Goal: Task Accomplishment & Management: Manage account settings

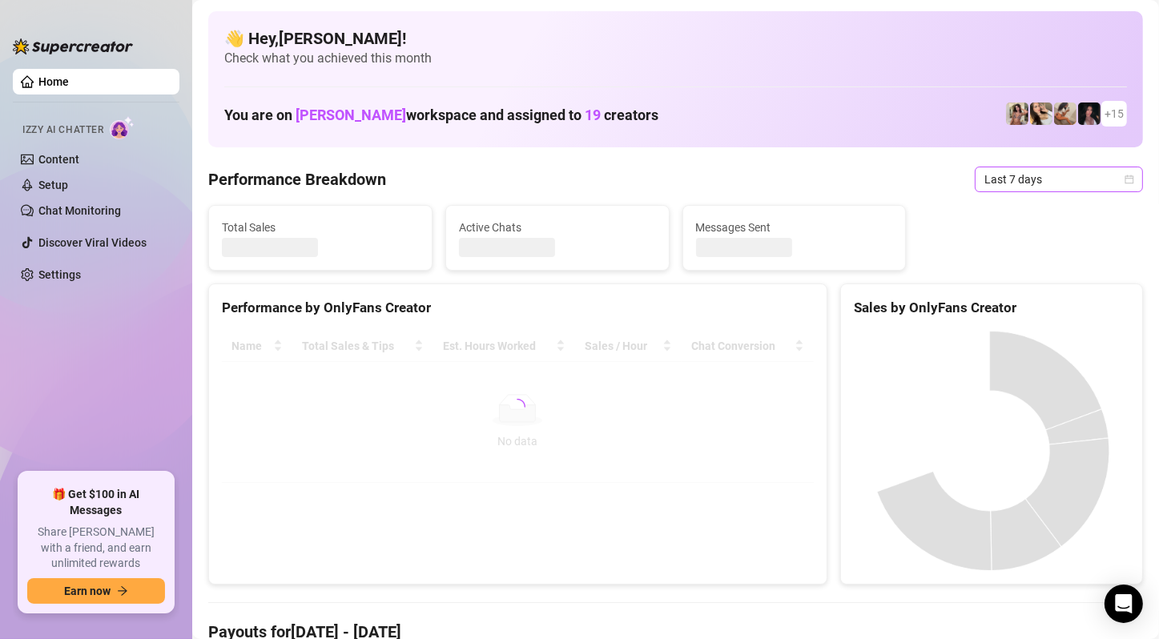
click at [1012, 180] on span "Last 7 days" at bounding box center [1058, 179] width 149 height 24
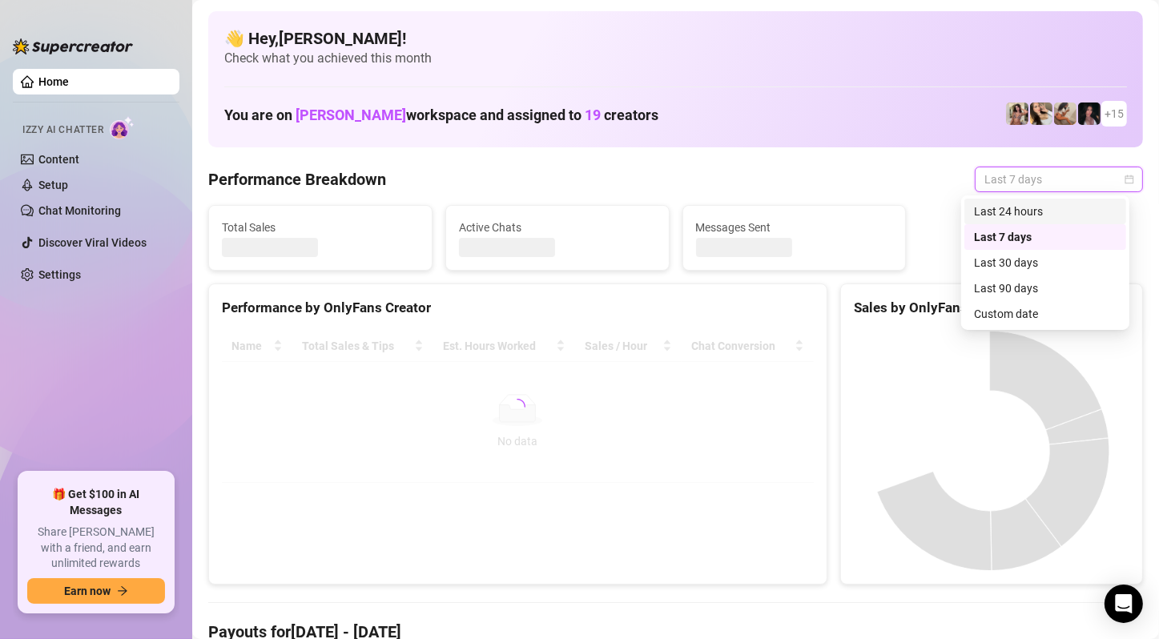
click at [1012, 205] on div "Last 24 hours" at bounding box center [1045, 212] width 143 height 18
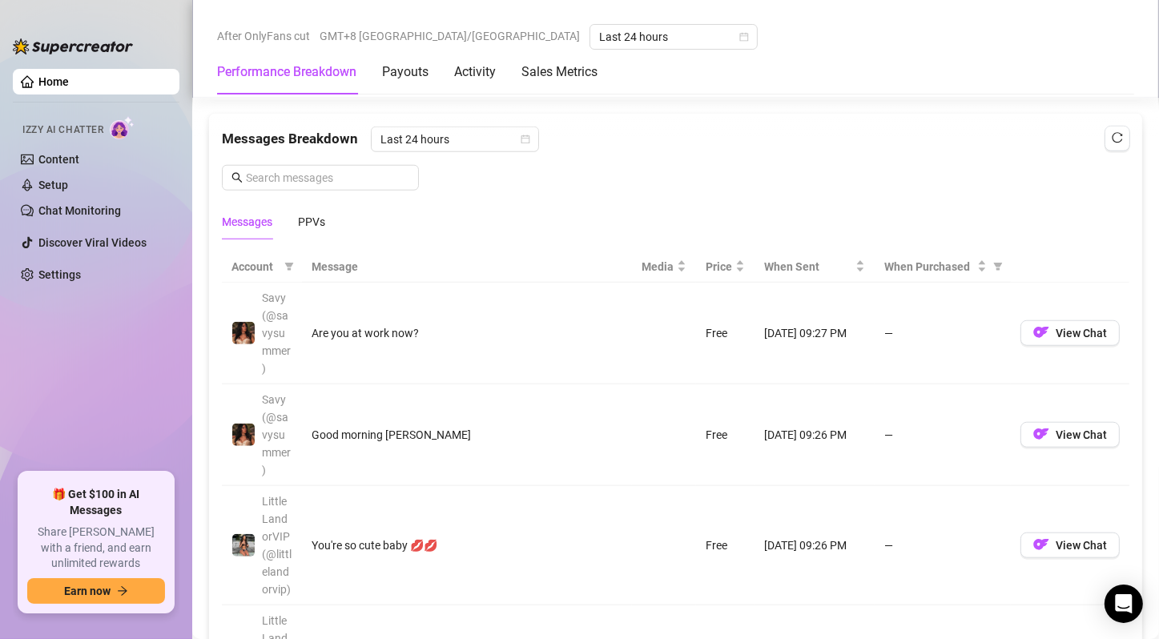
scroll to position [1362, 0]
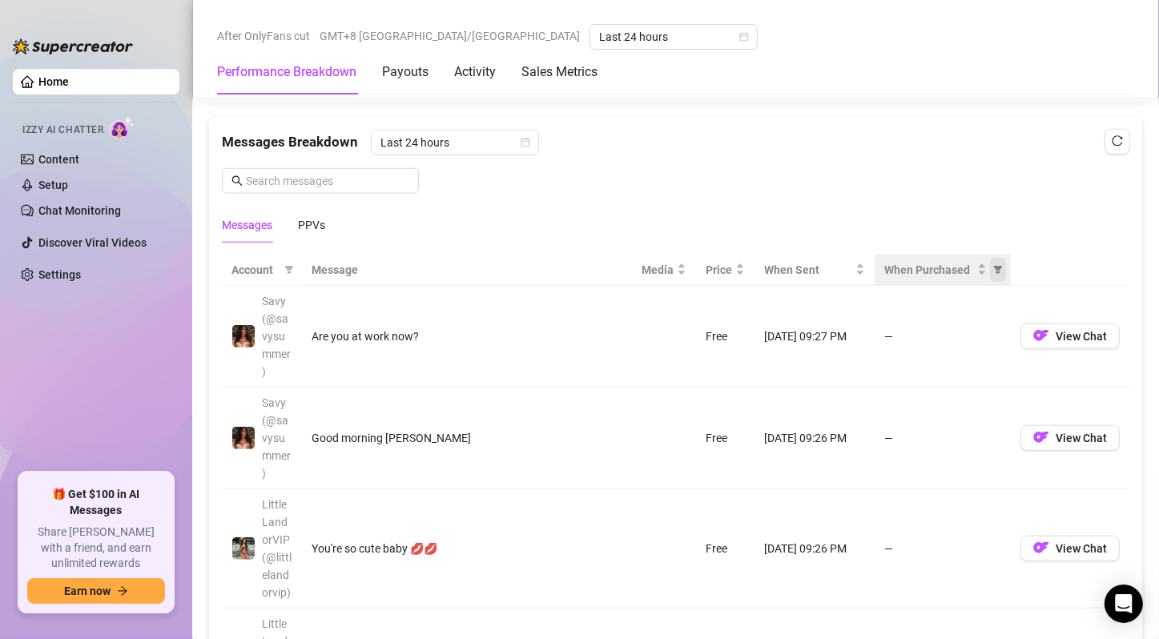
click at [993, 271] on icon "filter" at bounding box center [998, 270] width 10 height 10
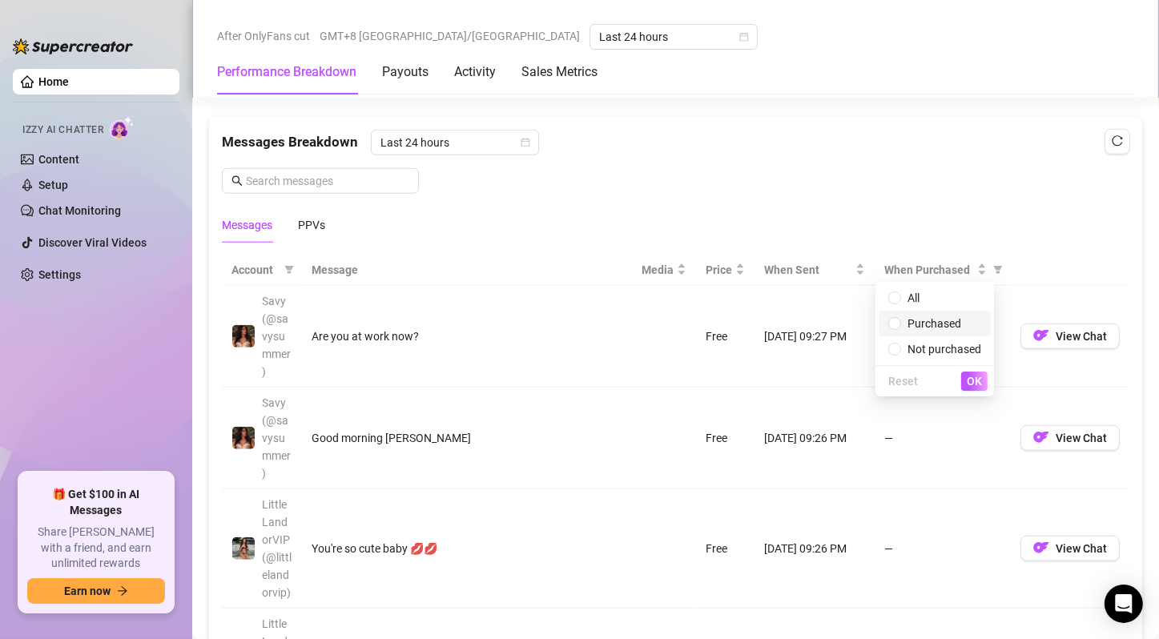
click at [945, 316] on span "Purchased" at bounding box center [934, 324] width 93 height 18
radio input "true"
click at [970, 380] on span "OK" at bounding box center [974, 381] width 15 height 13
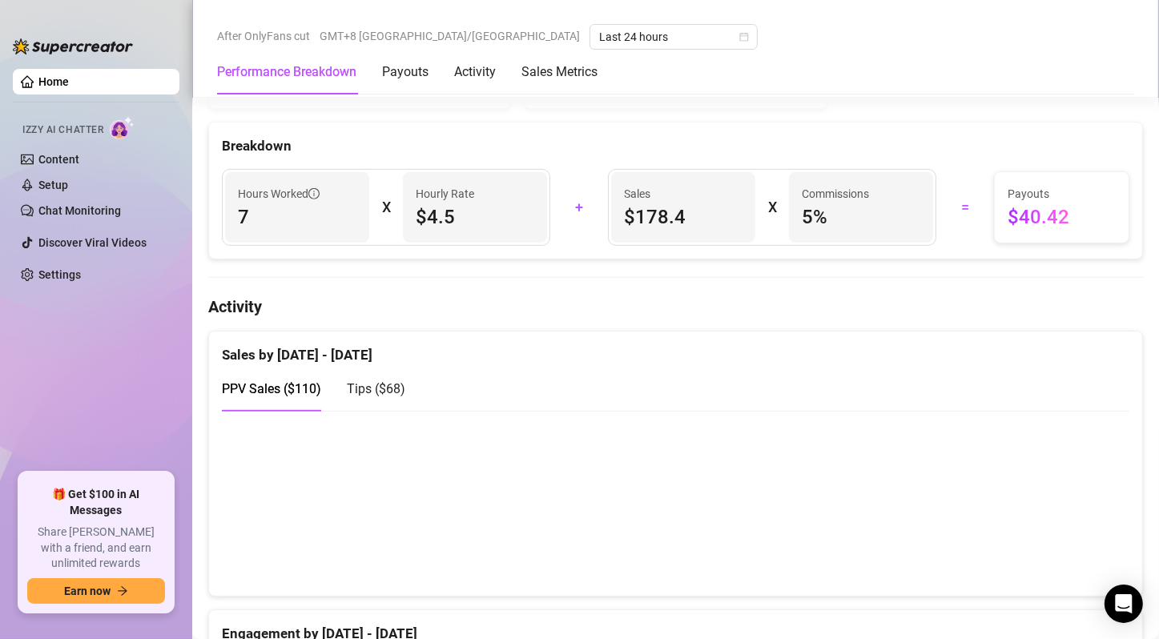
scroll to position [721, 0]
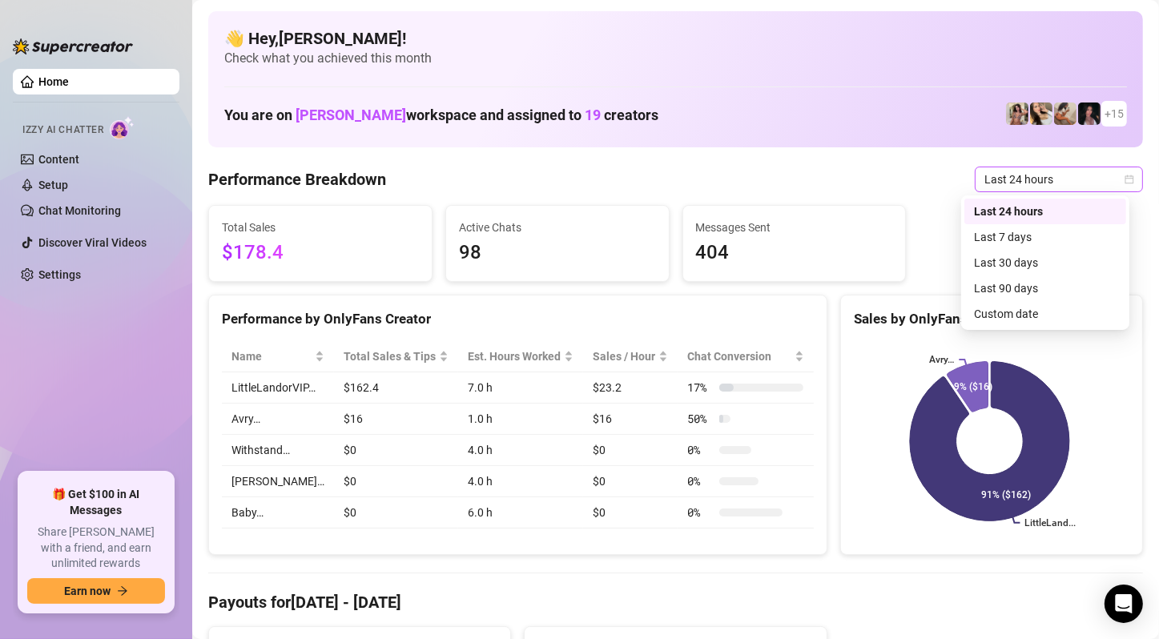
click at [1064, 183] on span "Last 24 hours" at bounding box center [1058, 179] width 149 height 24
click at [1044, 235] on div "Last 7 days" at bounding box center [1045, 237] width 143 height 18
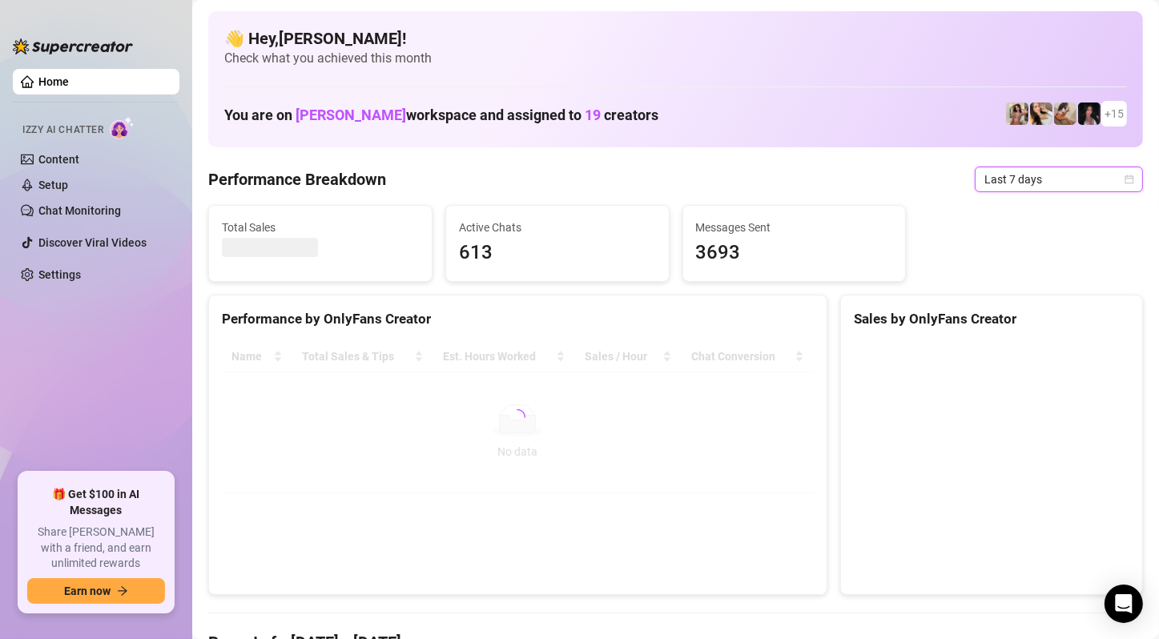
click at [1088, 180] on span "Last 7 days" at bounding box center [1058, 179] width 149 height 24
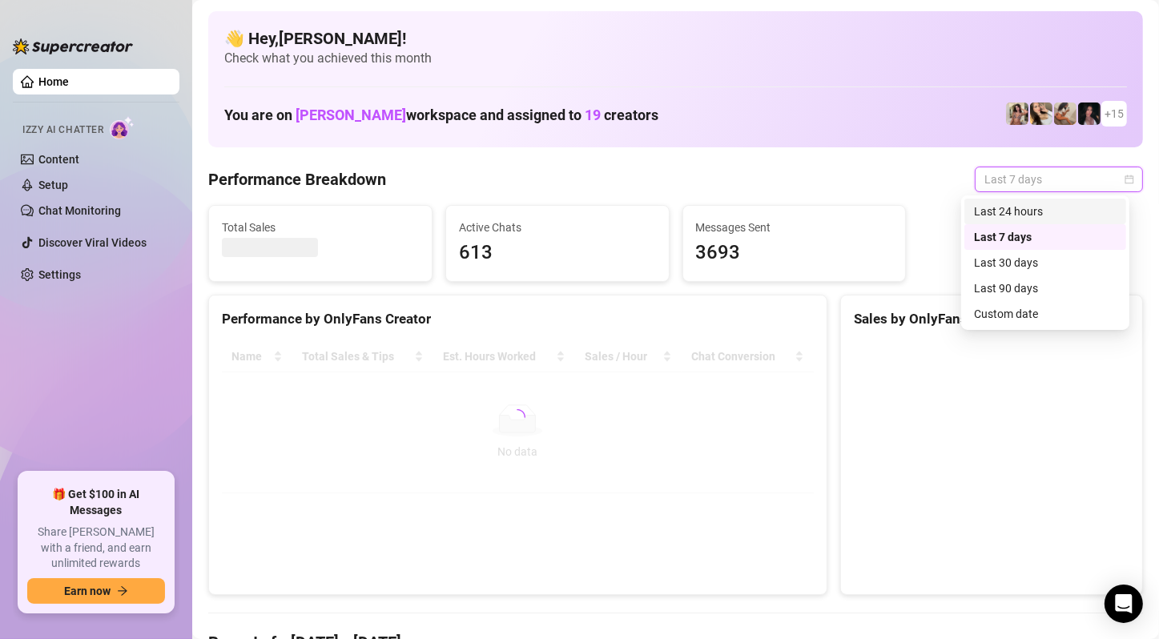
click at [1034, 215] on div "Last 24 hours" at bounding box center [1045, 212] width 143 height 18
